Goal: Task Accomplishment & Management: Manage account settings

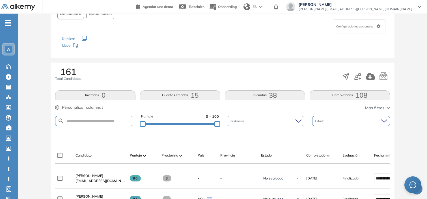
scroll to position [45, 0]
click at [255, 91] on button "Iniciadas 38" at bounding box center [265, 95] width 80 height 10
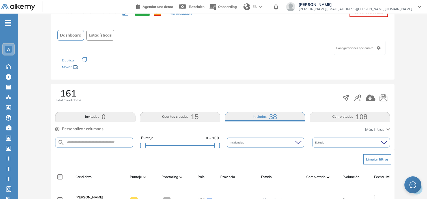
scroll to position [0, 0]
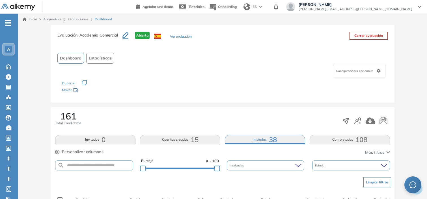
drag, startPoint x: 10, startPoint y: 19, endPoint x: 7, endPoint y: 23, distance: 5.4
click at [7, 20] on div "-" at bounding box center [8, 18] width 17 height 5
click at [7, 23] on icon "-" at bounding box center [8, 22] width 6 height 1
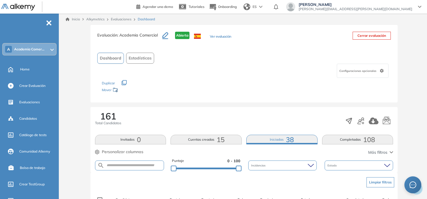
click at [21, 46] on div "A Academia Comer..." at bounding box center [29, 49] width 53 height 11
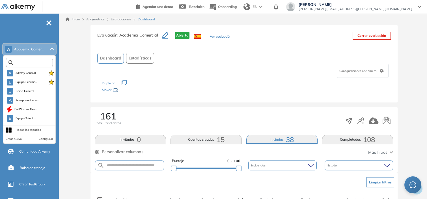
click at [30, 60] on input "text" at bounding box center [30, 62] width 35 height 4
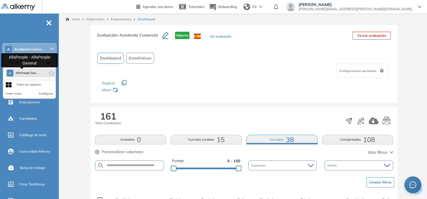
type input "****"
click at [20, 75] on button "A AlfaPeople Gen..." at bounding box center [22, 73] width 31 height 7
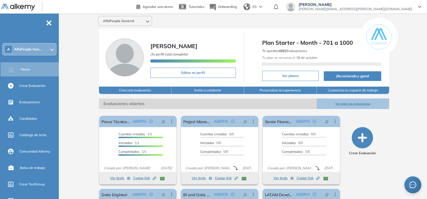
click at [43, 53] on div "A AlfaPeople Gen..." at bounding box center [29, 49] width 53 height 11
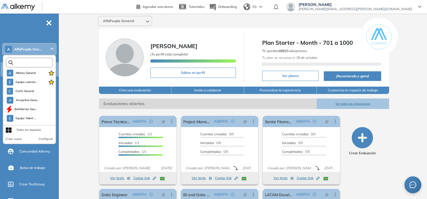
click at [38, 62] on input "text" at bounding box center [30, 62] width 35 height 4
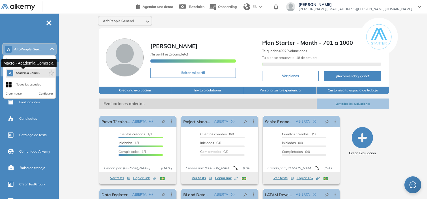
type input "****"
click at [29, 73] on span "Academia Comer..." at bounding box center [28, 73] width 25 height 5
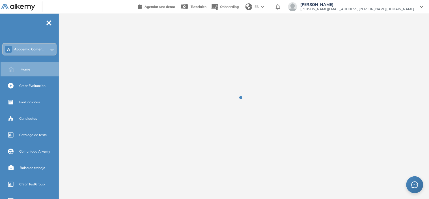
click at [37, 51] on div "A Academia Comer..." at bounding box center [29, 49] width 53 height 11
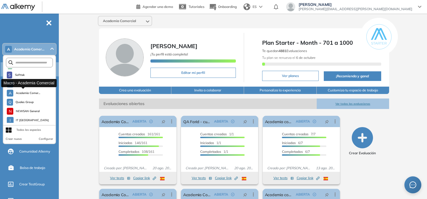
scroll to position [491, 0]
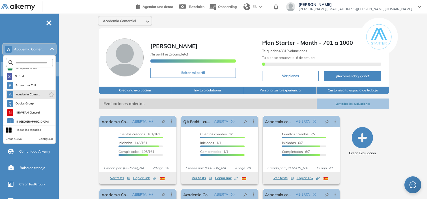
click at [49, 94] on icon "button" at bounding box center [52, 94] width 6 height 5
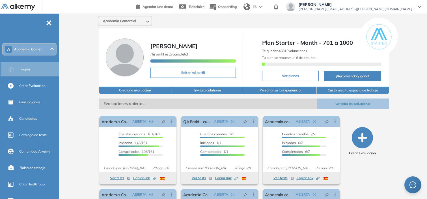
click at [83, 69] on div "Academia Comercial [PERSON_NAME] ¡Tu perfil está completo! Editar mi perfil Pla…" at bounding box center [244, 139] width 366 height 250
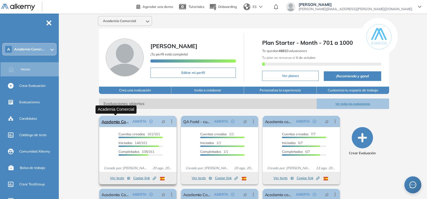
click at [115, 124] on link "Academia Comercial" at bounding box center [115, 121] width 29 height 11
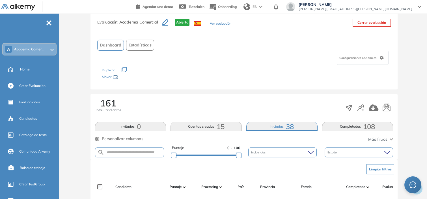
scroll to position [15, 0]
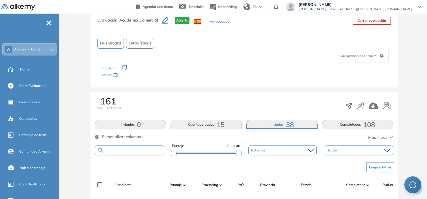
click at [131, 151] on input "text" at bounding box center [133, 150] width 59 height 4
type input "******"
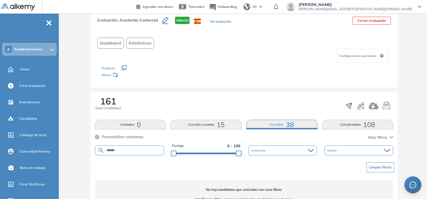
scroll to position [36, 0]
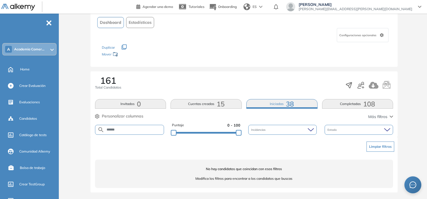
click at [40, 46] on div "A Academia Comer..." at bounding box center [29, 49] width 53 height 11
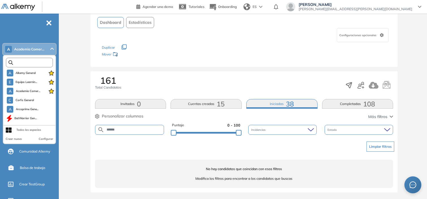
click at [29, 60] on input "text" at bounding box center [30, 62] width 35 height 4
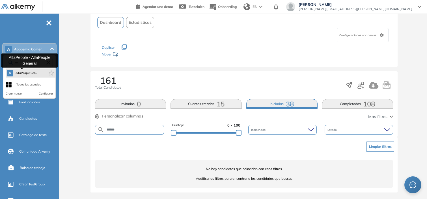
type input "***"
click at [30, 72] on span "AlfaPeople Gen..." at bounding box center [27, 73] width 22 height 5
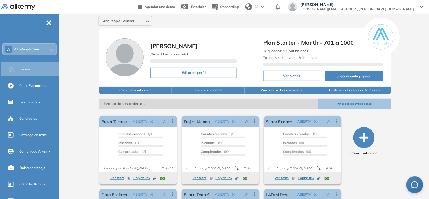
scroll to position [114, 0]
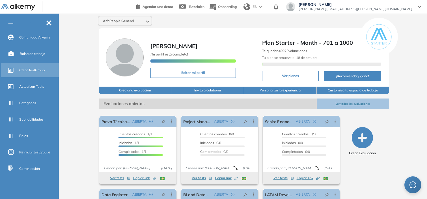
click at [33, 68] on span "Crear TestGroup" at bounding box center [31, 70] width 25 height 5
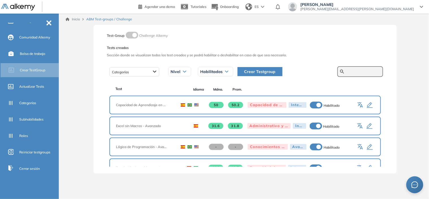
click at [359, 71] on input "text" at bounding box center [363, 71] width 34 height 5
type input "*****"
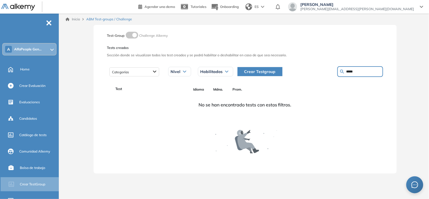
click at [346, 72] on input "*****" at bounding box center [363, 71] width 34 height 5
click at [39, 101] on span "Evaluaciones" at bounding box center [29, 102] width 21 height 5
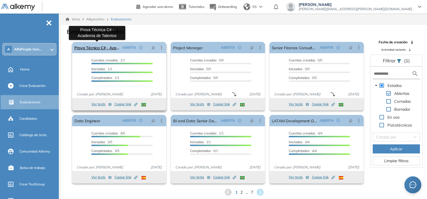
click at [94, 50] on link "Prova Técnica C# - Academia de Talentos" at bounding box center [97, 47] width 46 height 11
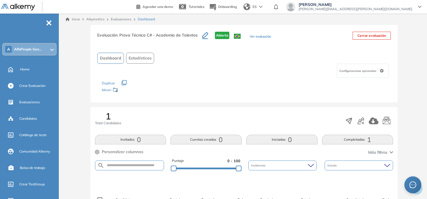
click at [255, 37] on button "Ver evaluación" at bounding box center [260, 37] width 21 height 6
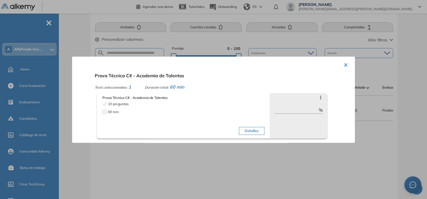
scroll to position [131, 0]
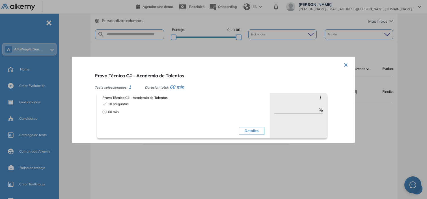
click at [24, 159] on div at bounding box center [213, 99] width 427 height 199
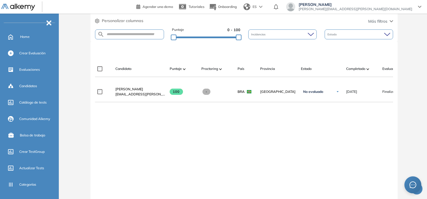
scroll to position [33, 0]
click at [26, 149] on span "Crear TestGroup" at bounding box center [31, 150] width 25 height 5
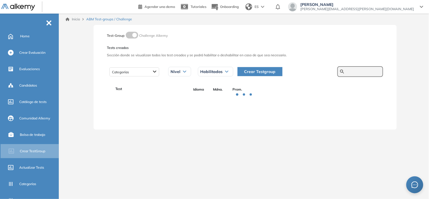
click at [352, 70] on input "text" at bounding box center [363, 71] width 34 height 5
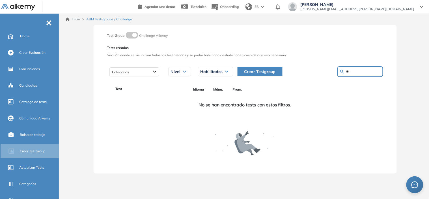
type input "*"
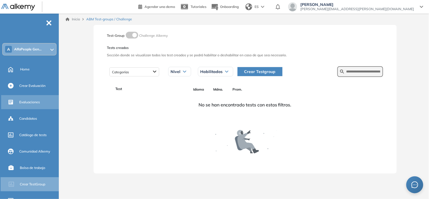
click at [33, 102] on span "Evaluaciones" at bounding box center [29, 102] width 21 height 5
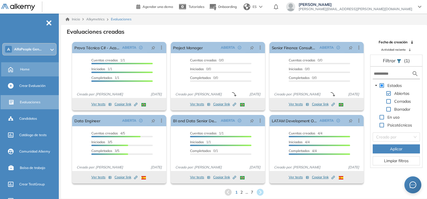
click at [25, 69] on span "Home" at bounding box center [25, 69] width 10 height 5
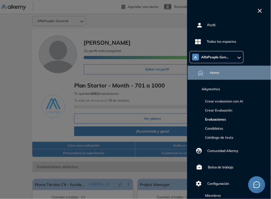
click at [221, 119] on link "Evaluaciones" at bounding box center [214, 119] width 23 height 4
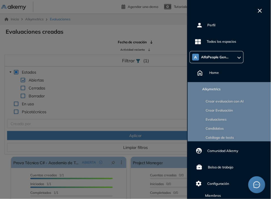
click at [88, 111] on div at bounding box center [135, 99] width 271 height 199
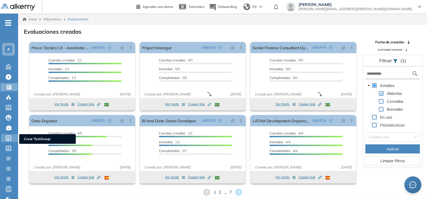
click at [8, 138] on icon at bounding box center [9, 137] width 6 height 5
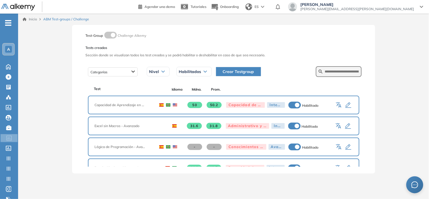
click at [196, 69] on div "Habilitados" at bounding box center [194, 71] width 35 height 9
click at [198, 81] on li "Todos los estados" at bounding box center [192, 84] width 26 height 6
drag, startPoint x: 348, startPoint y: 66, endPoint x: 341, endPoint y: 72, distance: 8.2
click at [341, 72] on form at bounding box center [339, 71] width 46 height 11
click at [341, 72] on input "text" at bounding box center [342, 71] width 34 height 5
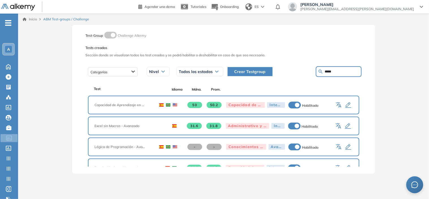
type input "*****"
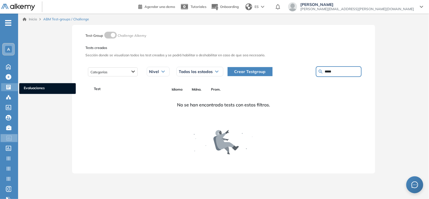
click at [8, 86] on icon at bounding box center [8, 87] width 5 height 5
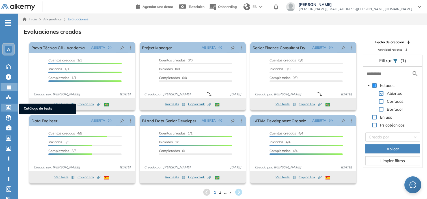
click at [8, 106] on icon at bounding box center [8, 107] width 5 height 5
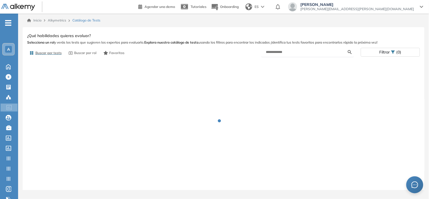
click at [281, 56] on form at bounding box center [307, 52] width 93 height 10
click at [287, 52] on input "text" at bounding box center [307, 51] width 82 height 5
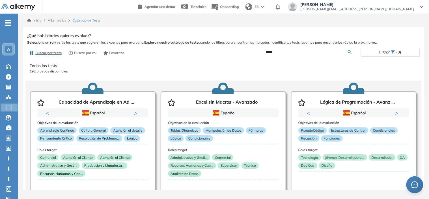
type input "*****"
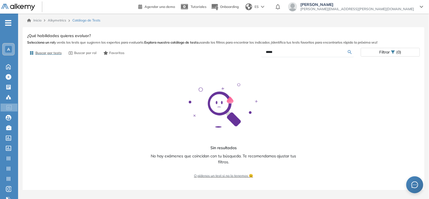
click at [287, 52] on input "*****" at bounding box center [307, 51] width 82 height 5
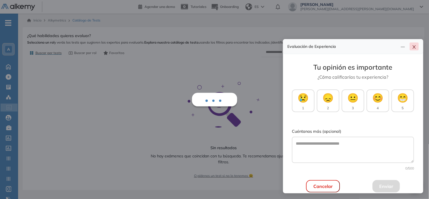
click at [414, 47] on icon "close" at bounding box center [413, 46] width 3 height 3
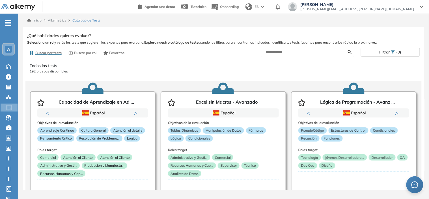
click at [259, 8] on span "ES" at bounding box center [256, 6] width 4 height 5
click at [271, 36] on li "Portugués" at bounding box center [257, 37] width 28 height 9
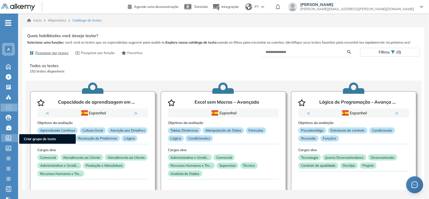
click at [8, 137] on icon at bounding box center [9, 137] width 6 height 5
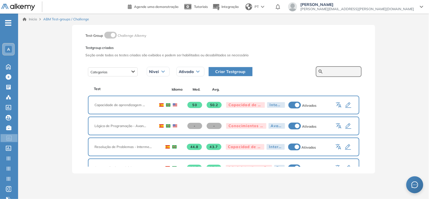
click at [330, 70] on input "text" at bounding box center [342, 71] width 34 height 5
type input "*****"
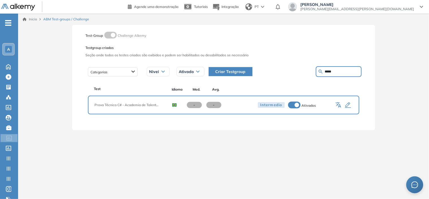
click at [347, 105] on icon "button" at bounding box center [348, 105] width 7 height 7
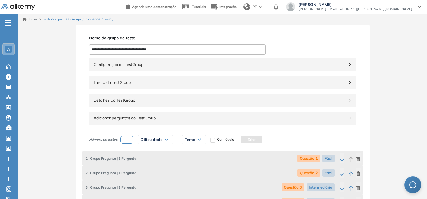
click at [345, 67] on div "Configuração do TestGroup Incompleto" at bounding box center [222, 64] width 267 height 13
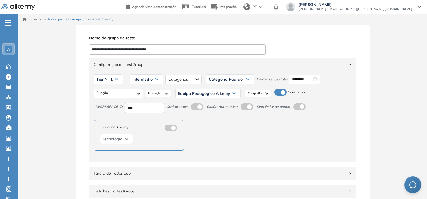
click at [278, 94] on label at bounding box center [280, 92] width 12 height 7
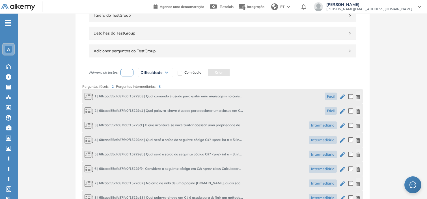
scroll to position [64, 0]
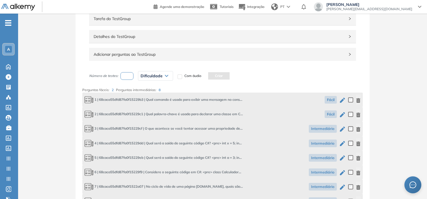
click at [127, 77] on input "number" at bounding box center [126, 76] width 13 height 8
type input "*"
click at [157, 77] on span "Dificuldade" at bounding box center [151, 75] width 22 height 5
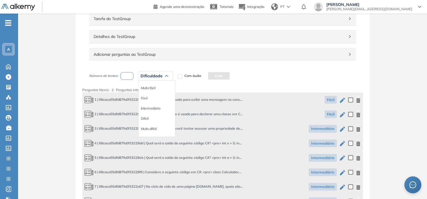
click at [144, 101] on div "Fácil" at bounding box center [157, 98] width 37 height 10
click at [145, 100] on li "Fácil" at bounding box center [144, 98] width 7 height 6
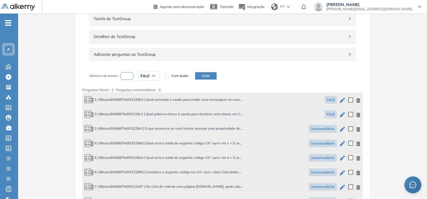
click at [211, 76] on button "Criar" at bounding box center [205, 75] width 21 height 7
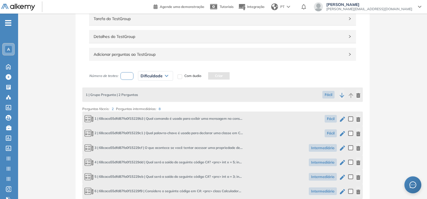
click at [126, 77] on input "number" at bounding box center [126, 76] width 13 height 8
type input "*"
click at [147, 77] on span "Dificuldade" at bounding box center [151, 75] width 22 height 5
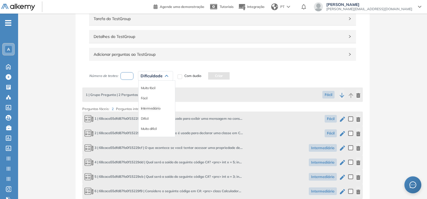
click at [154, 110] on li "Intermediário" at bounding box center [151, 108] width 20 height 6
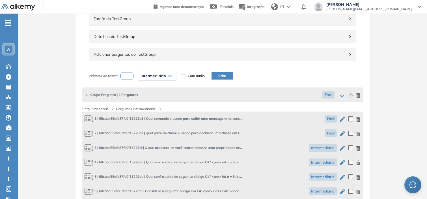
click at [224, 75] on button "Criar" at bounding box center [221, 75] width 21 height 7
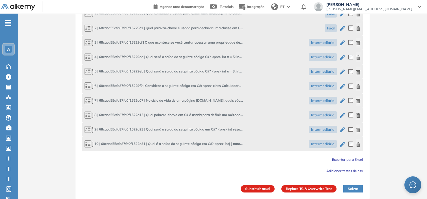
scroll to position [99, 0]
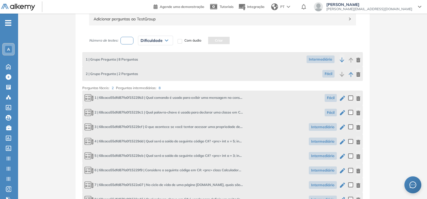
click at [341, 61] on icon "button" at bounding box center [342, 59] width 5 height 5
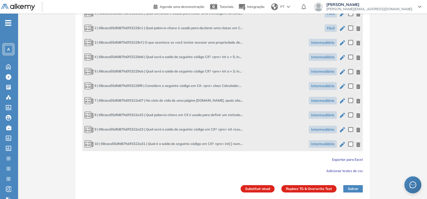
click at [265, 187] on button "Substituir atual" at bounding box center [258, 188] width 34 height 7
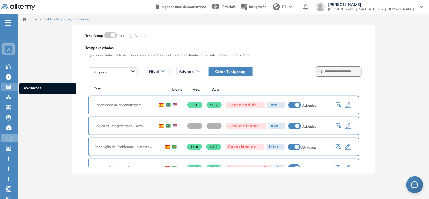
click at [10, 85] on icon at bounding box center [8, 87] width 5 height 5
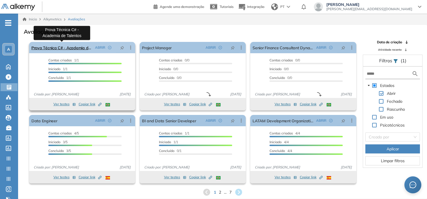
click at [62, 46] on link "Prova Técnica C# - Academia de Talentos" at bounding box center [61, 47] width 61 height 11
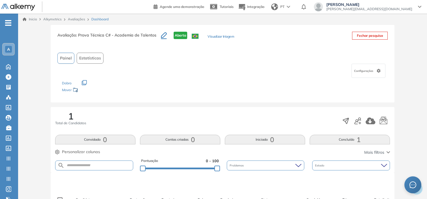
click at [214, 36] on button "Visualizar triagem" at bounding box center [220, 37] width 27 height 6
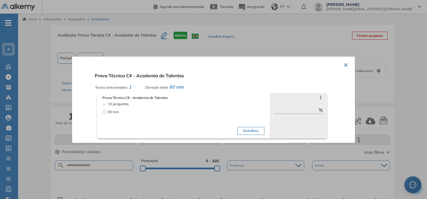
click at [241, 128] on button "Detalhes" at bounding box center [250, 131] width 27 height 8
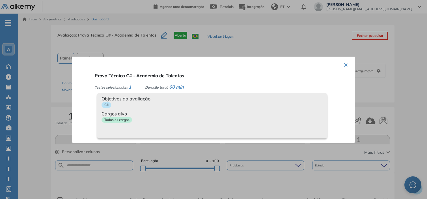
click at [241, 128] on div "Objetivos da avaliação C# Cargos alvo Todos os cargos" at bounding box center [212, 115] width 230 height 45
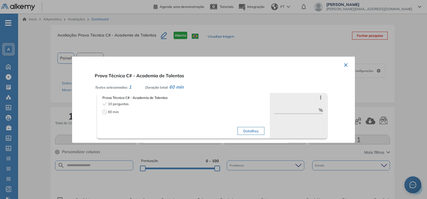
click at [343, 65] on button "×" at bounding box center [345, 64] width 5 height 11
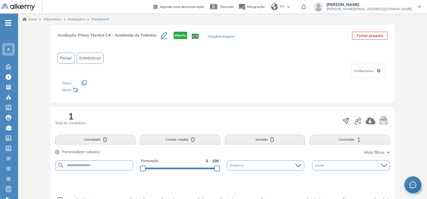
click at [7, 49] on span "A" at bounding box center [8, 49] width 3 height 5
click at [9, 53] on div "A" at bounding box center [8, 49] width 11 height 11
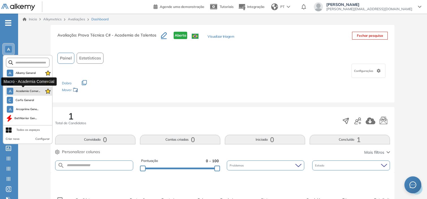
click at [21, 88] on button "A Academia Comer..." at bounding box center [23, 91] width 33 height 7
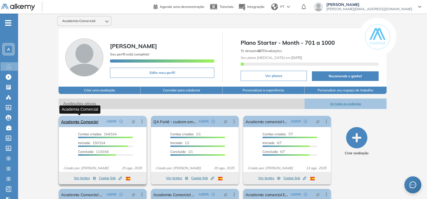
click at [85, 124] on link "Academia Comercial" at bounding box center [79, 121] width 37 height 11
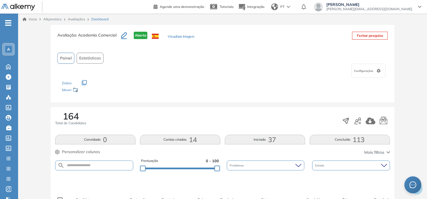
click at [293, 9] on div "PT" at bounding box center [281, 6] width 25 height 11
click at [297, 18] on li "Espanhol" at bounding box center [283, 19] width 28 height 9
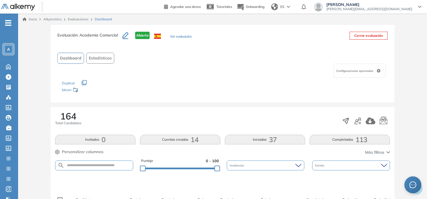
click at [103, 56] on span "Estadísticas" at bounding box center [100, 58] width 23 height 6
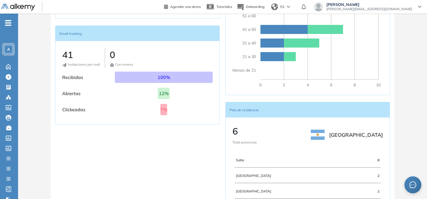
scroll to position [293, 0]
